Goal: Task Accomplishment & Management: Use online tool/utility

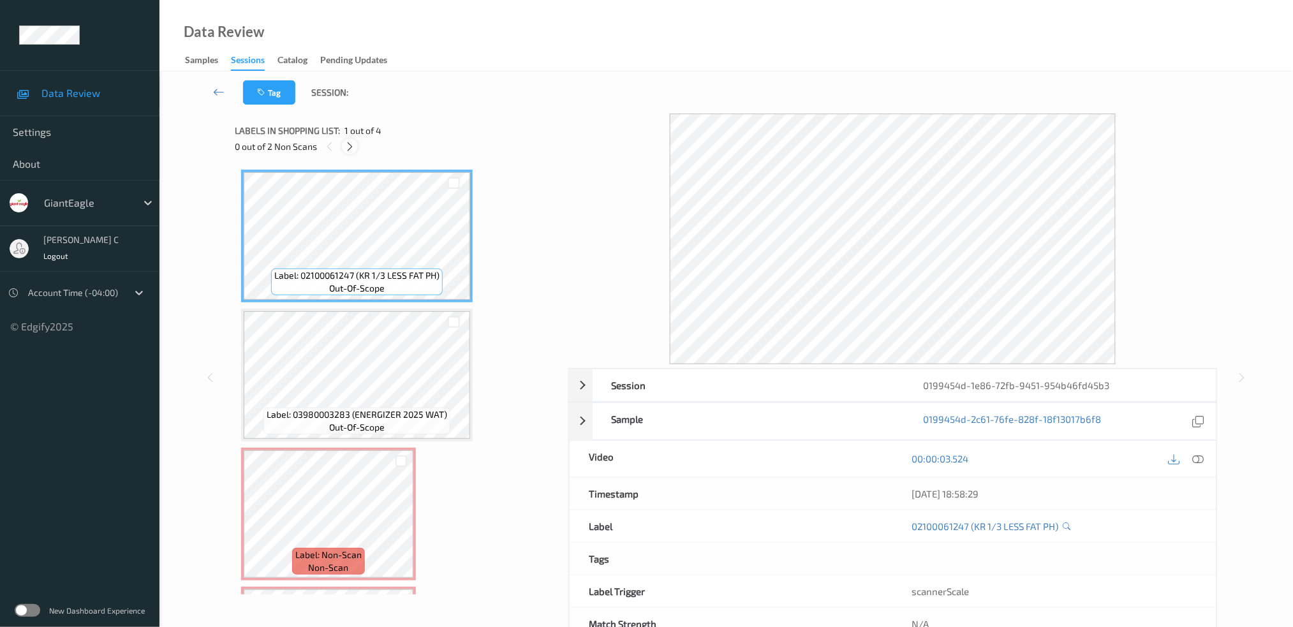
click at [352, 147] on icon at bounding box center [350, 146] width 11 height 11
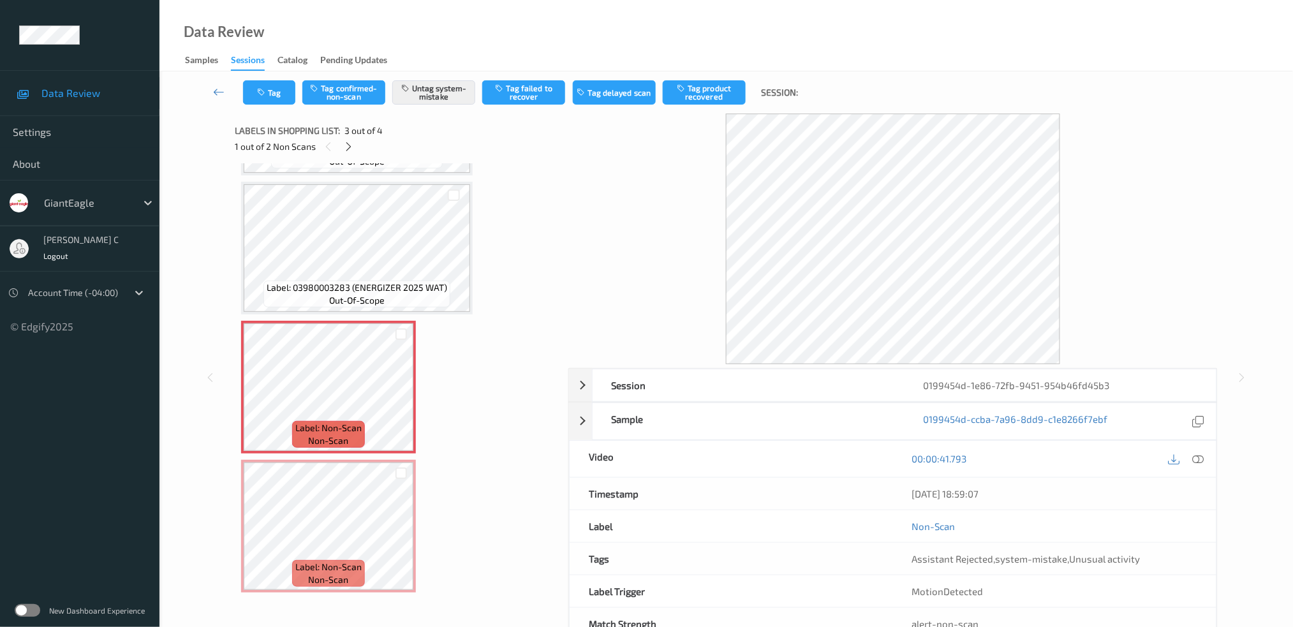
scroll to position [126, 0]
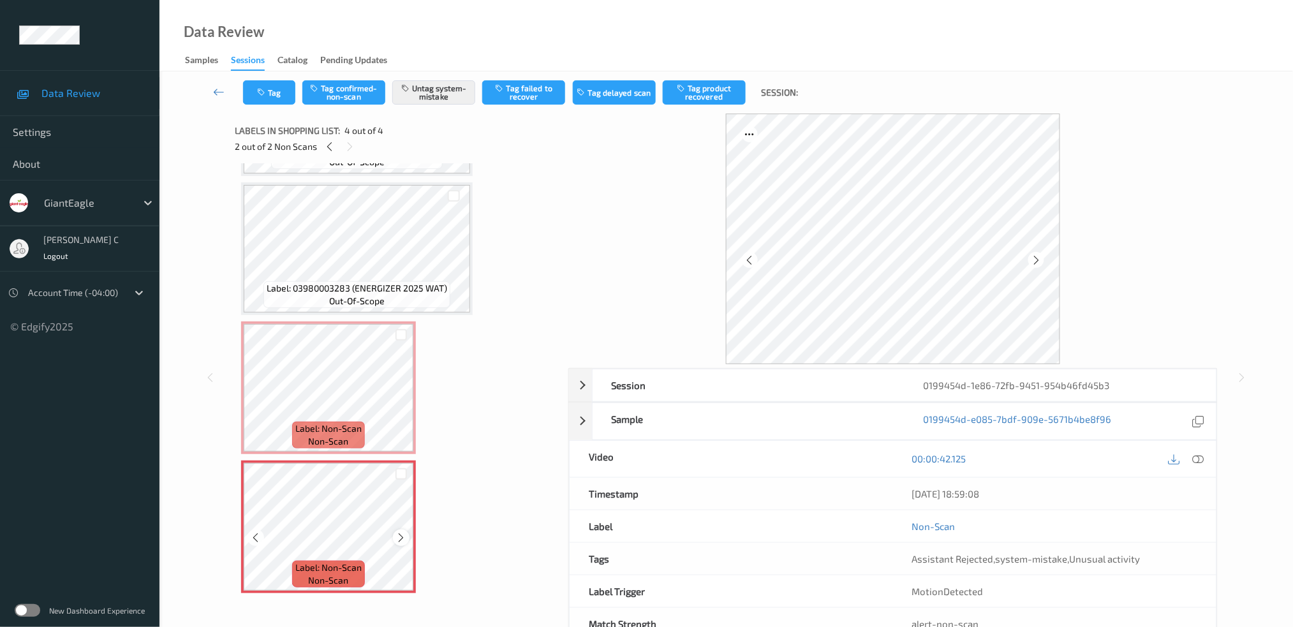
click at [405, 532] on icon at bounding box center [401, 537] width 11 height 11
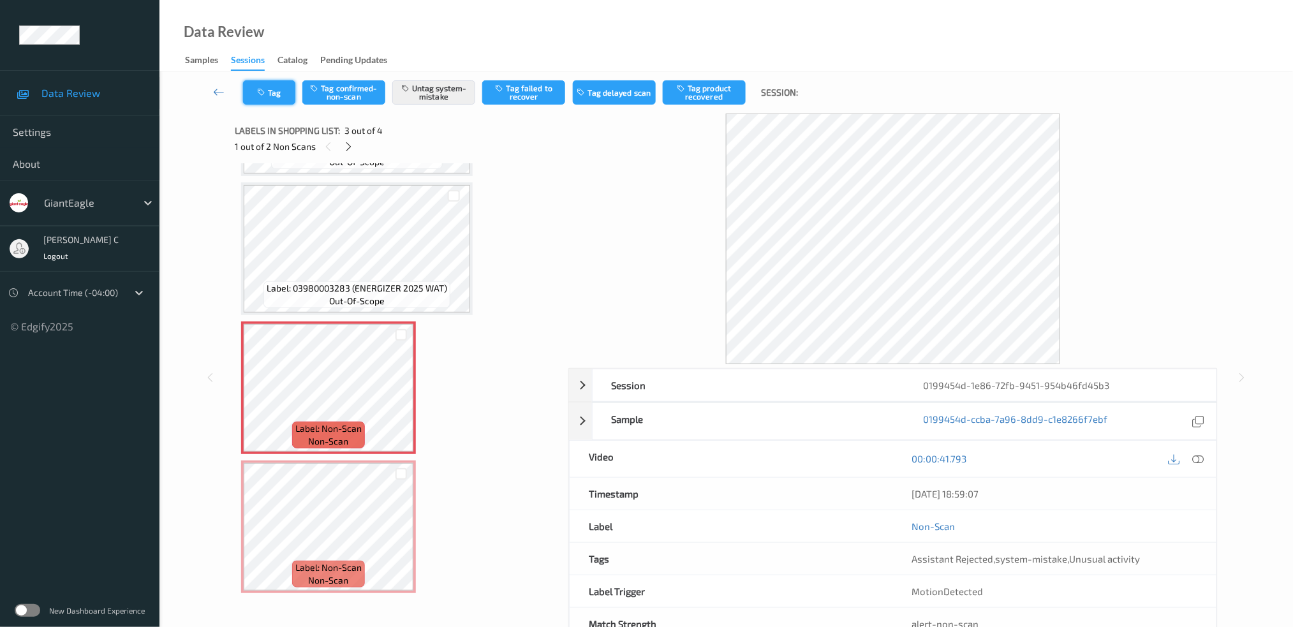
click at [269, 87] on button "Tag" at bounding box center [269, 92] width 52 height 24
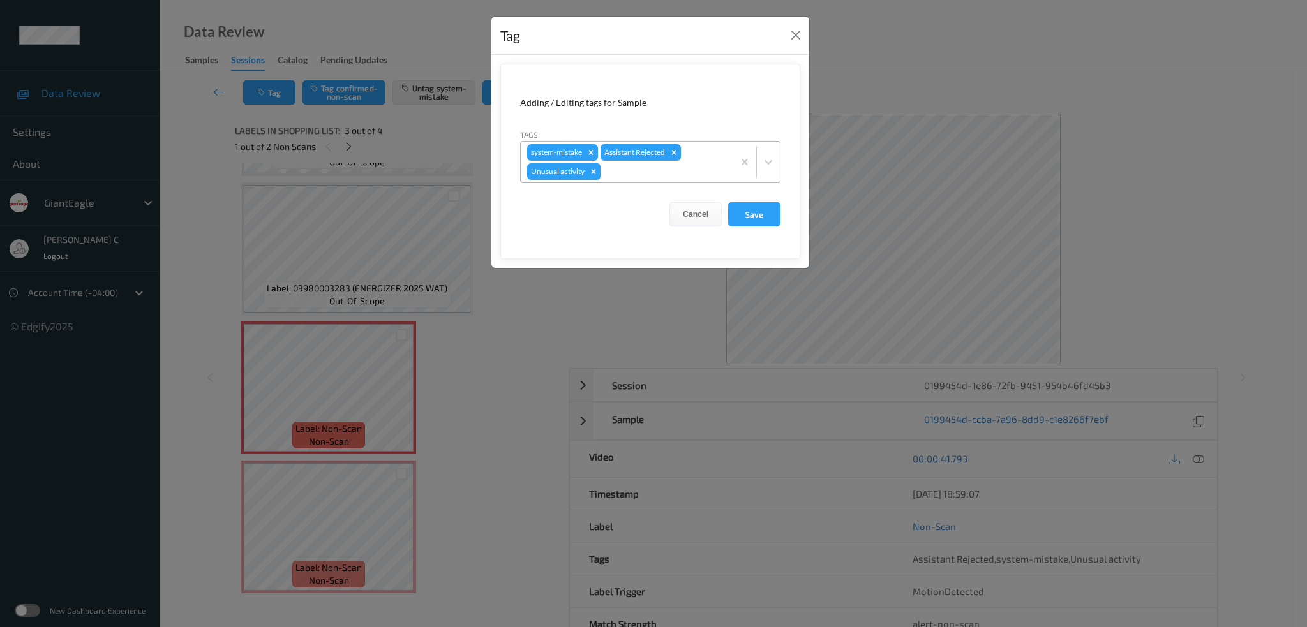
click at [595, 175] on icon "Remove Unusual activity" at bounding box center [593, 171] width 9 height 9
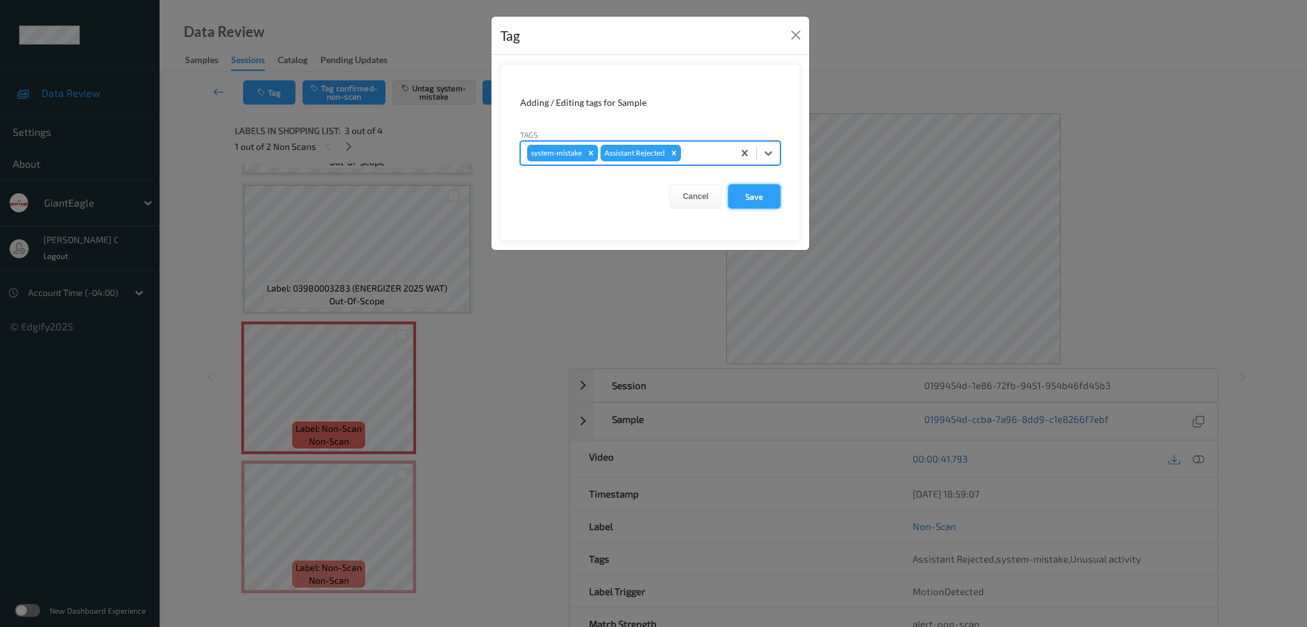
click at [756, 202] on button "Save" at bounding box center [754, 196] width 52 height 24
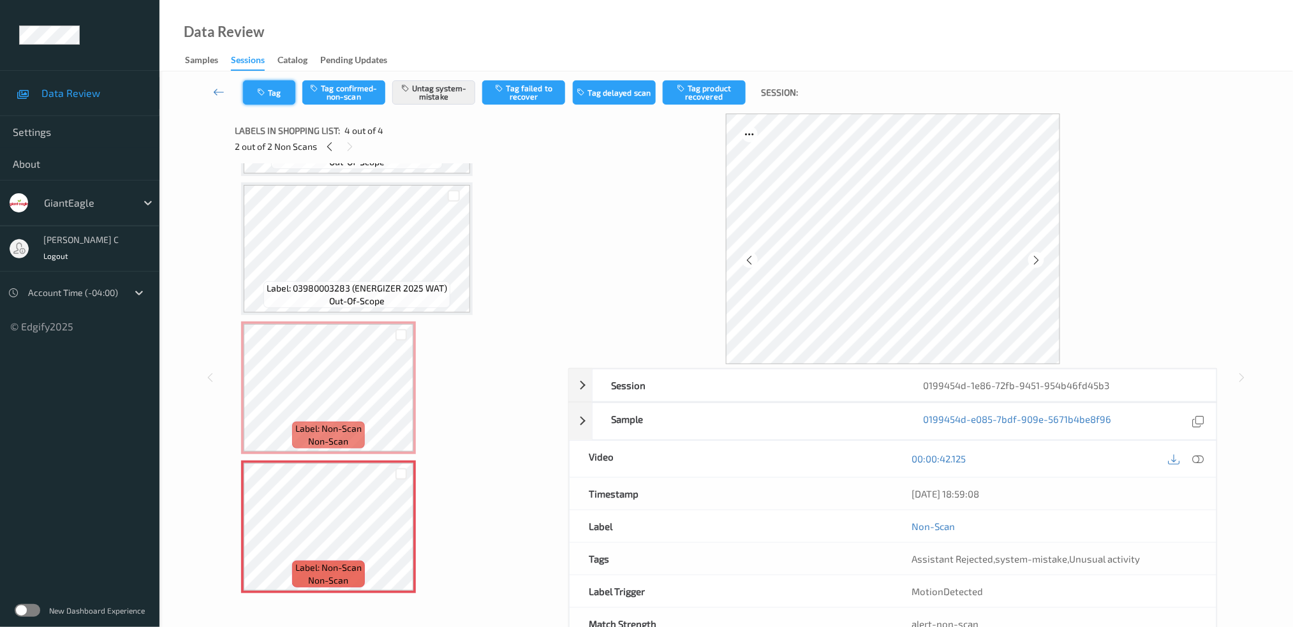
click at [280, 94] on button "Tag" at bounding box center [269, 92] width 52 height 24
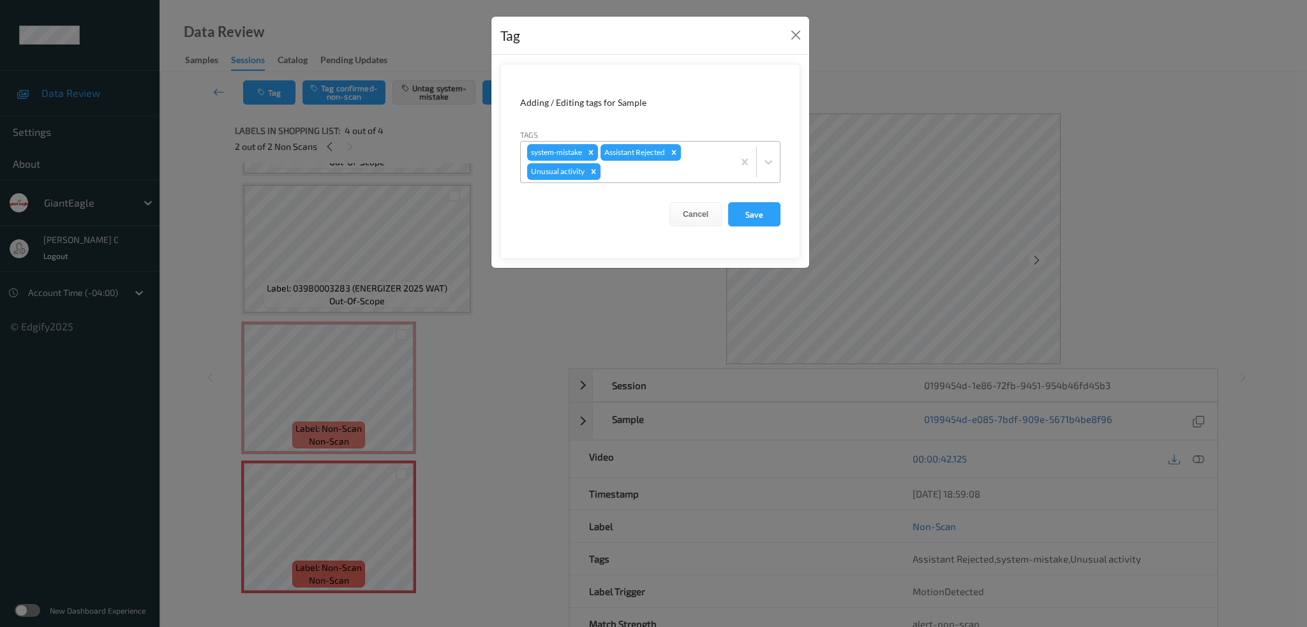
click at [595, 173] on icon "Remove Unusual activity" at bounding box center [593, 171] width 4 height 4
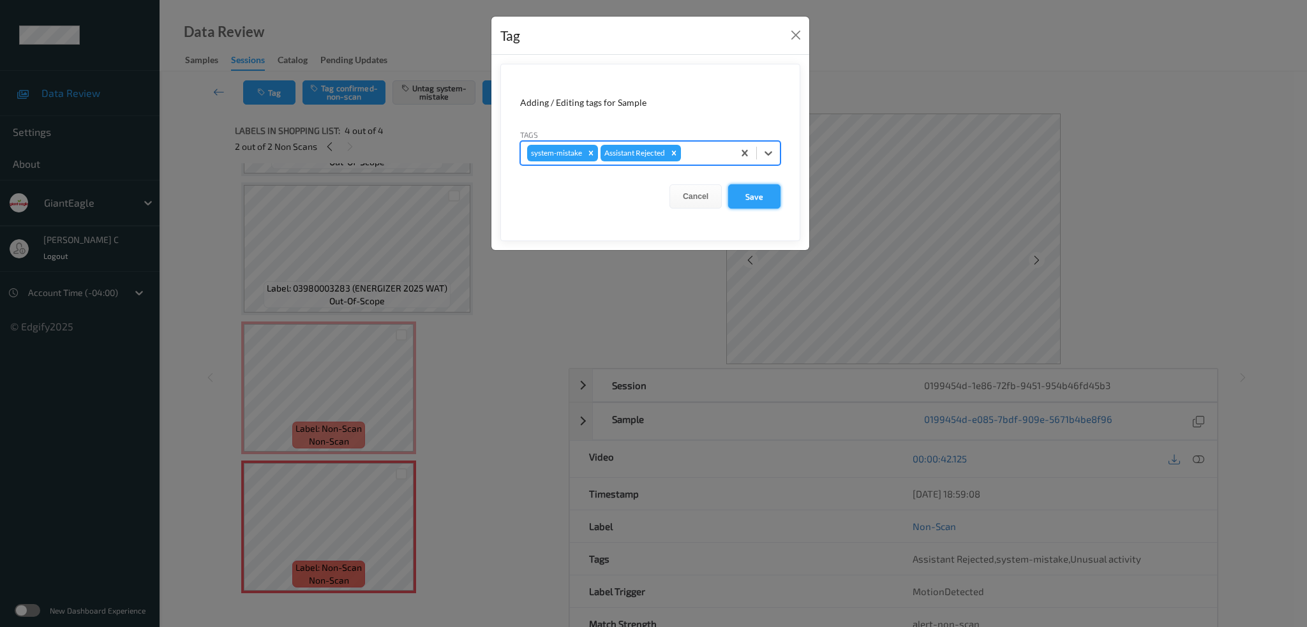
click at [780, 204] on button "Save" at bounding box center [754, 196] width 52 height 24
